Goal: Navigation & Orientation: Find specific page/section

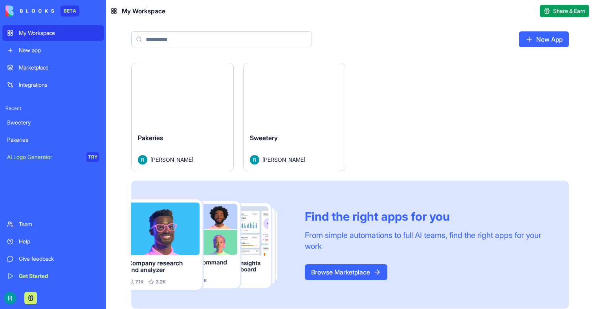
click at [286, 96] on button "Launch" at bounding box center [294, 95] width 59 height 16
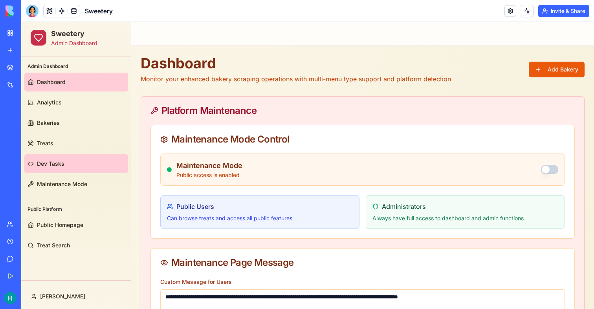
click at [58, 163] on span "Dev Tasks" at bounding box center [50, 164] width 27 height 8
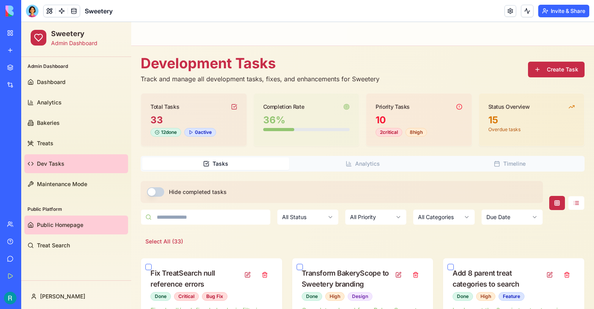
click at [55, 227] on span "Public Homepage" at bounding box center [60, 225] width 46 height 8
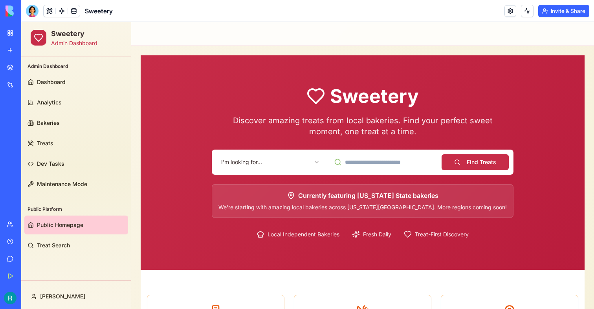
click at [285, 155] on html "Sweetery Admin Dashboard Admin Dashboard Dashboard Analytics Bakeries Treats De…" at bounding box center [307, 306] width 572 height 568
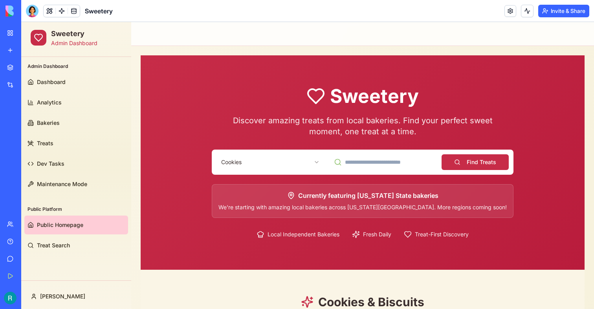
click at [444, 165] on button "Find Treats" at bounding box center [474, 162] width 67 height 16
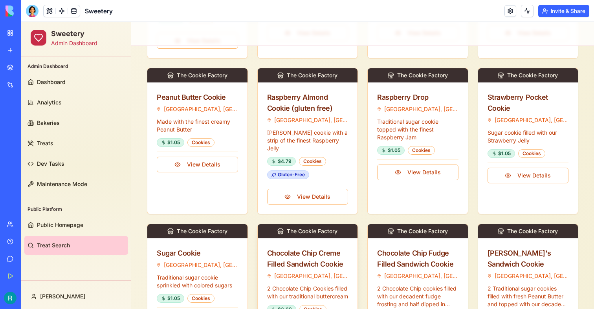
scroll to position [656, 0]
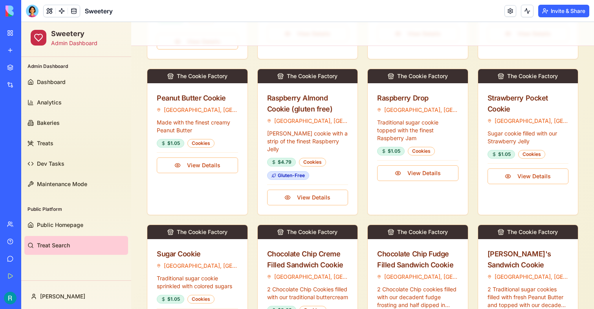
click at [12, 35] on link "My Workspace" at bounding box center [17, 33] width 31 height 16
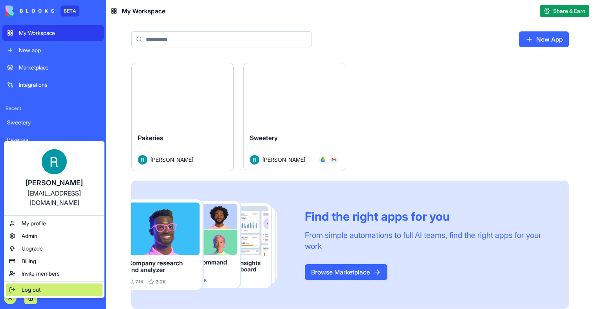
click at [36, 286] on span "Log out" at bounding box center [31, 290] width 19 height 8
